Goal: Transaction & Acquisition: Purchase product/service

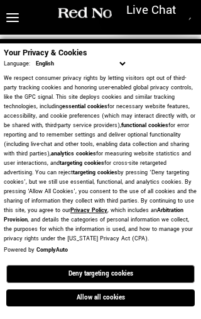
click at [136, 295] on button "Allow all cookies" at bounding box center [100, 297] width 189 height 17
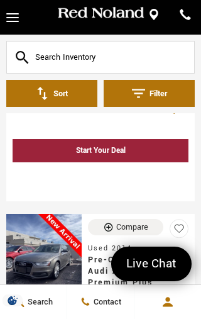
scroll to position [1179, 0]
click at [63, 58] on input "text" at bounding box center [100, 57] width 189 height 33
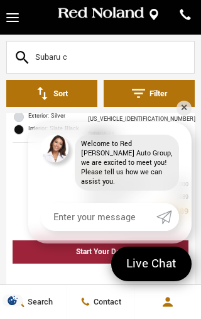
scroll to position [6, 0]
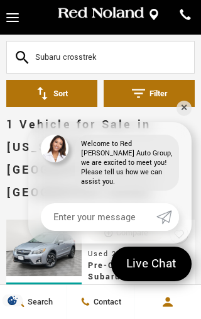
type input "Subaru crosstrek"
click at [185, 116] on link "✕" at bounding box center [184, 108] width 15 height 15
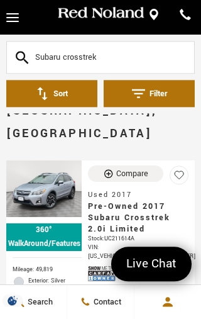
scroll to position [65, 0]
click at [162, 201] on span "Pre-Owned 2017 Subaru Crosstrek 2.0i Limited" at bounding box center [133, 218] width 91 height 34
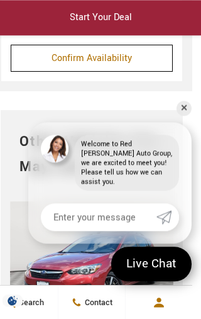
scroll to position [3911, 9]
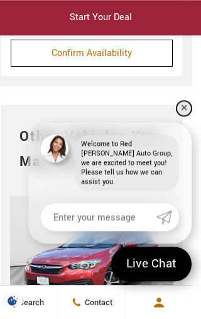
click at [183, 113] on link "✕" at bounding box center [184, 108] width 15 height 15
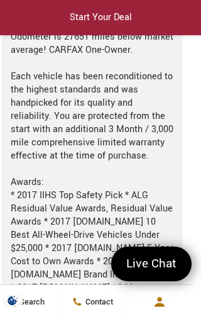
scroll to position [1488, 8]
